Goal: Navigation & Orientation: Find specific page/section

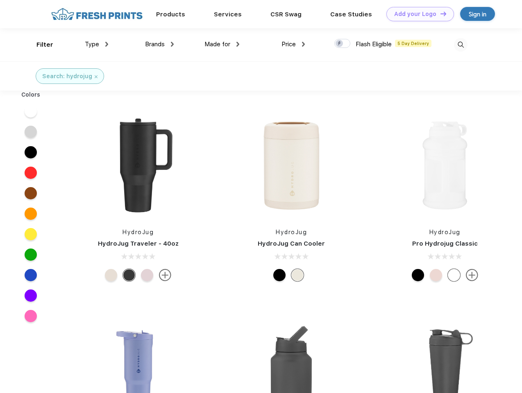
click at [417, 14] on link "Add your Logo Design Tool" at bounding box center [420, 14] width 68 height 14
click at [0, 0] on div "Design Tool" at bounding box center [0, 0] width 0 height 0
click at [439, 14] on link "Add your Logo Design Tool" at bounding box center [420, 14] width 68 height 14
click at [39, 45] on div "Filter" at bounding box center [44, 44] width 17 height 9
click at [97, 44] on span "Type" at bounding box center [92, 44] width 14 height 7
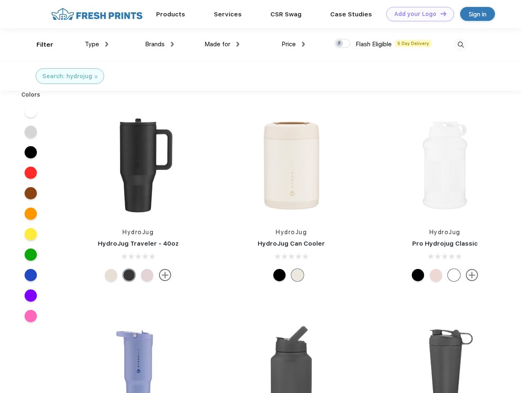
click at [159, 44] on span "Brands" at bounding box center [155, 44] width 20 height 7
click at [222, 44] on span "Made for" at bounding box center [217, 44] width 26 height 7
click at [293, 44] on span "Price" at bounding box center [288, 44] width 14 height 7
click at [342, 44] on div at bounding box center [342, 43] width 16 height 9
click at [339, 44] on input "checkbox" at bounding box center [336, 40] width 5 height 5
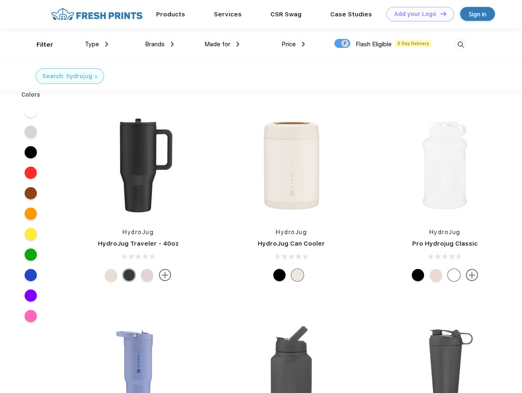
click at [460, 45] on img at bounding box center [461, 45] width 14 height 14
